Goal: Task Accomplishment & Management: Manage account settings

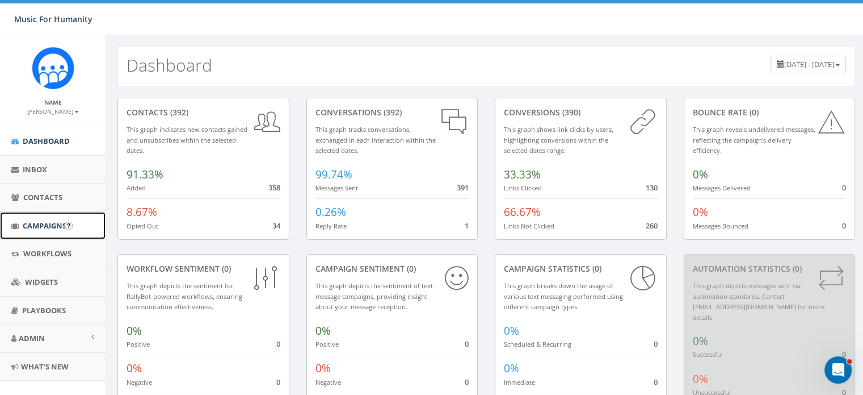
click at [36, 224] on span "Campaigns" at bounding box center [45, 225] width 44 height 10
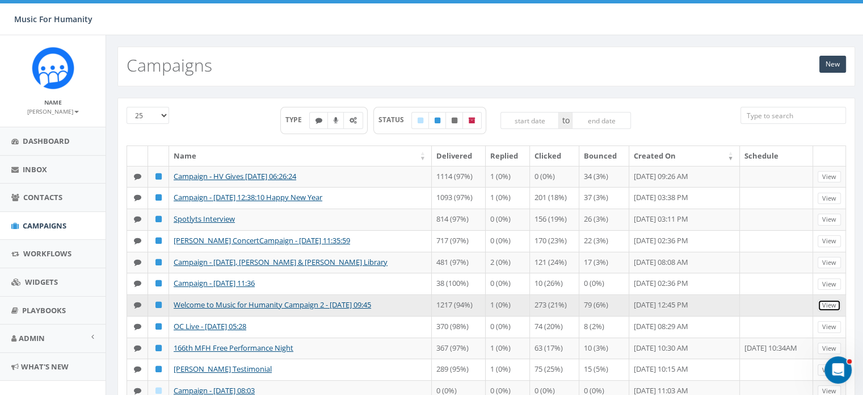
click at [827, 311] on link "View" at bounding box center [829, 305] width 23 height 12
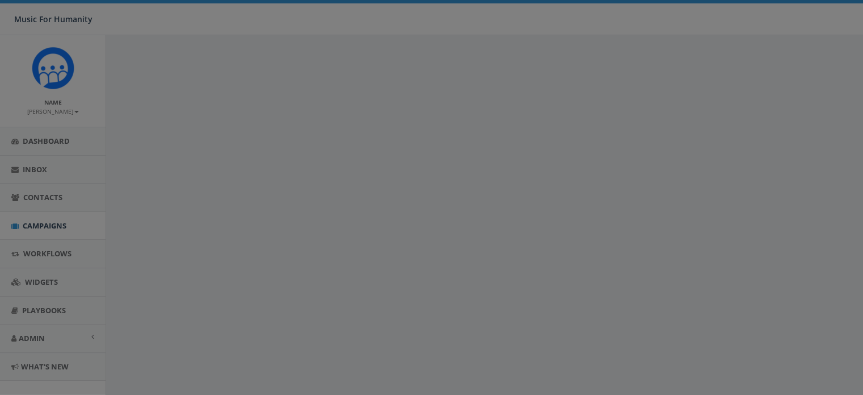
select select
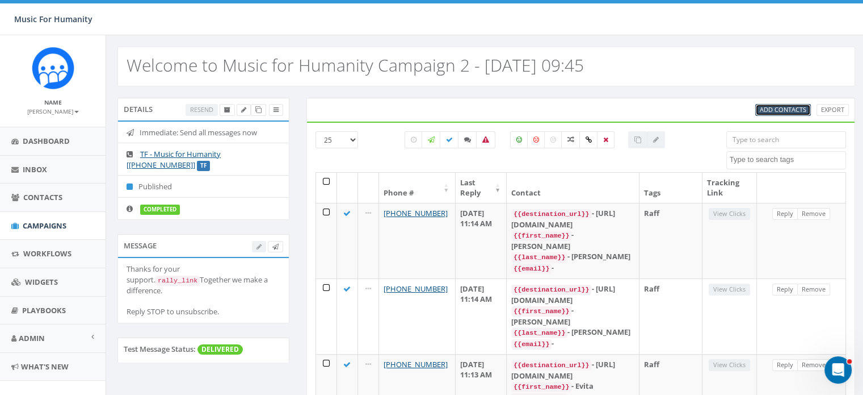
click at [779, 108] on span "Add Contacts" at bounding box center [783, 109] width 47 height 9
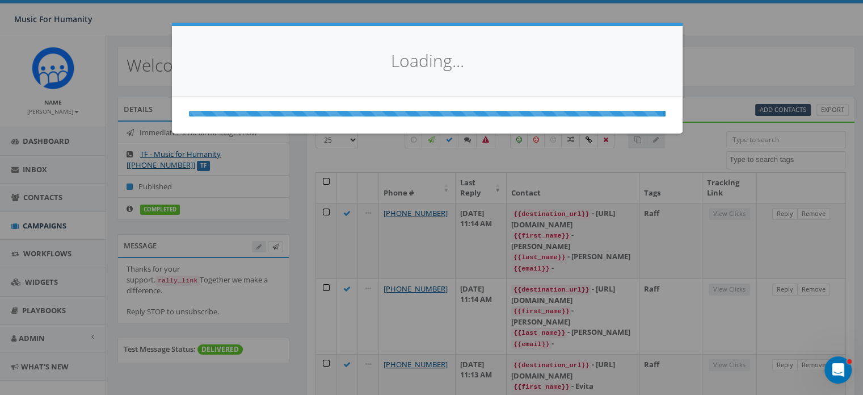
select select
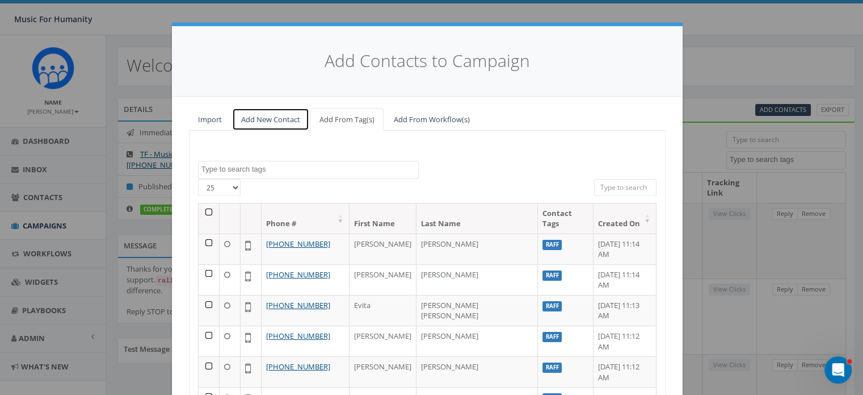
click at [262, 118] on link "Add New Contact" at bounding box center [270, 119] width 77 height 23
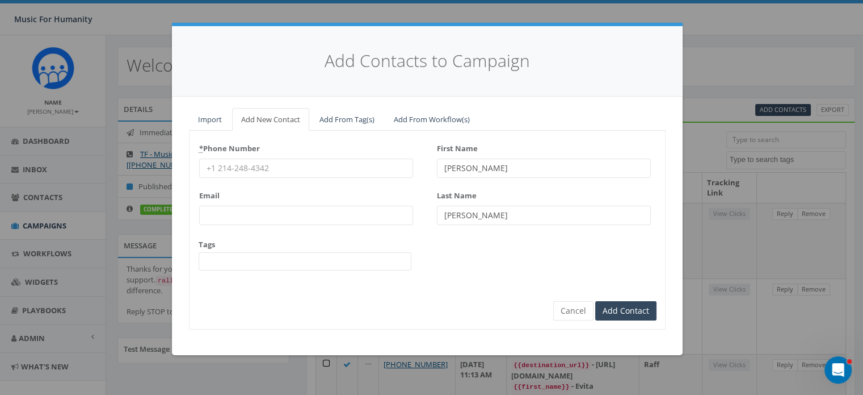
click at [218, 166] on input "* Phone Number" at bounding box center [306, 167] width 214 height 19
type input "8459854722"
type input "[PERSON_NAME]"
click at [570, 307] on button "Cancel" at bounding box center [574, 310] width 40 height 19
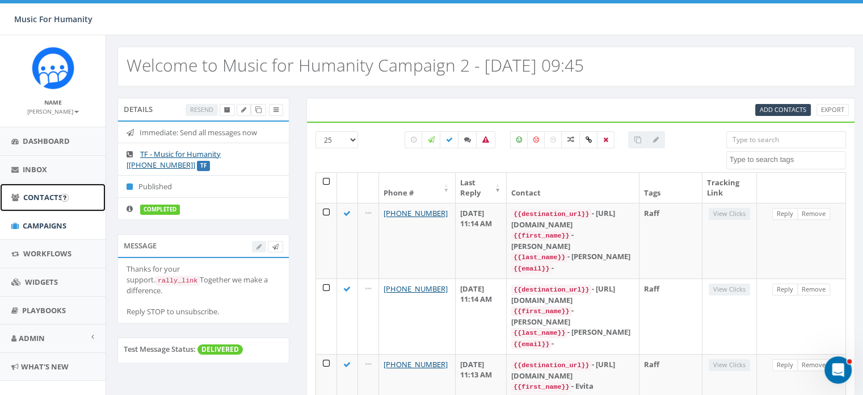
click at [36, 192] on span "Contacts" at bounding box center [42, 197] width 39 height 10
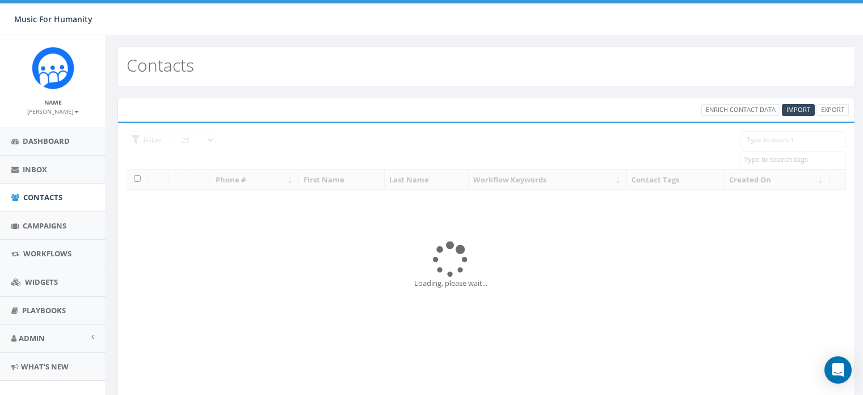
select select
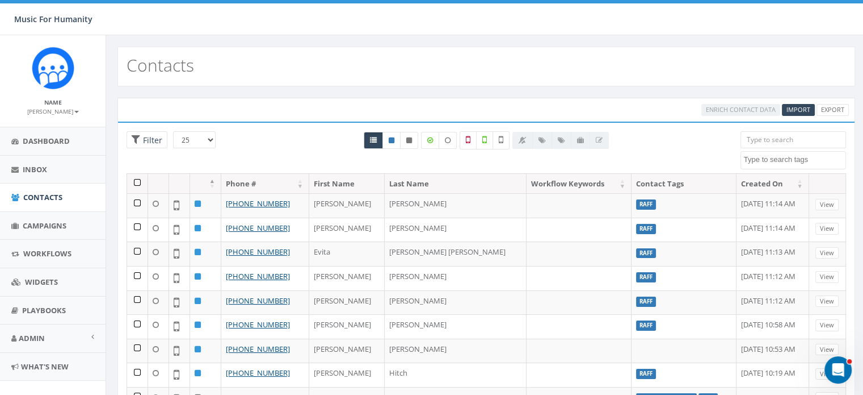
click at [751, 138] on input "search" at bounding box center [794, 139] width 106 height 17
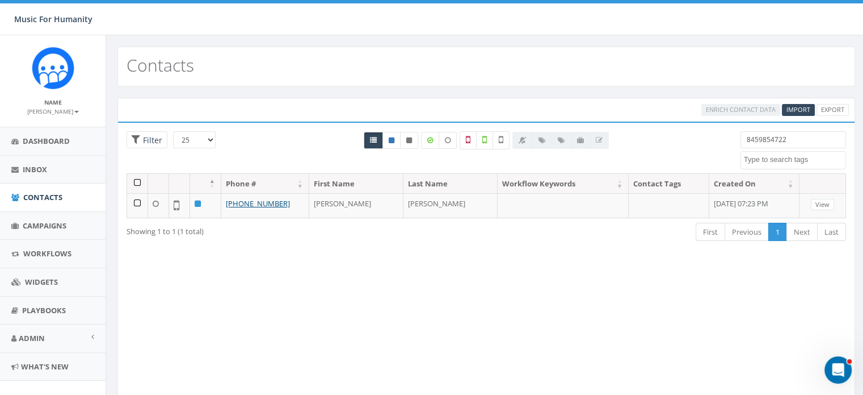
type input "8459854722"
